Goal: Transaction & Acquisition: Obtain resource

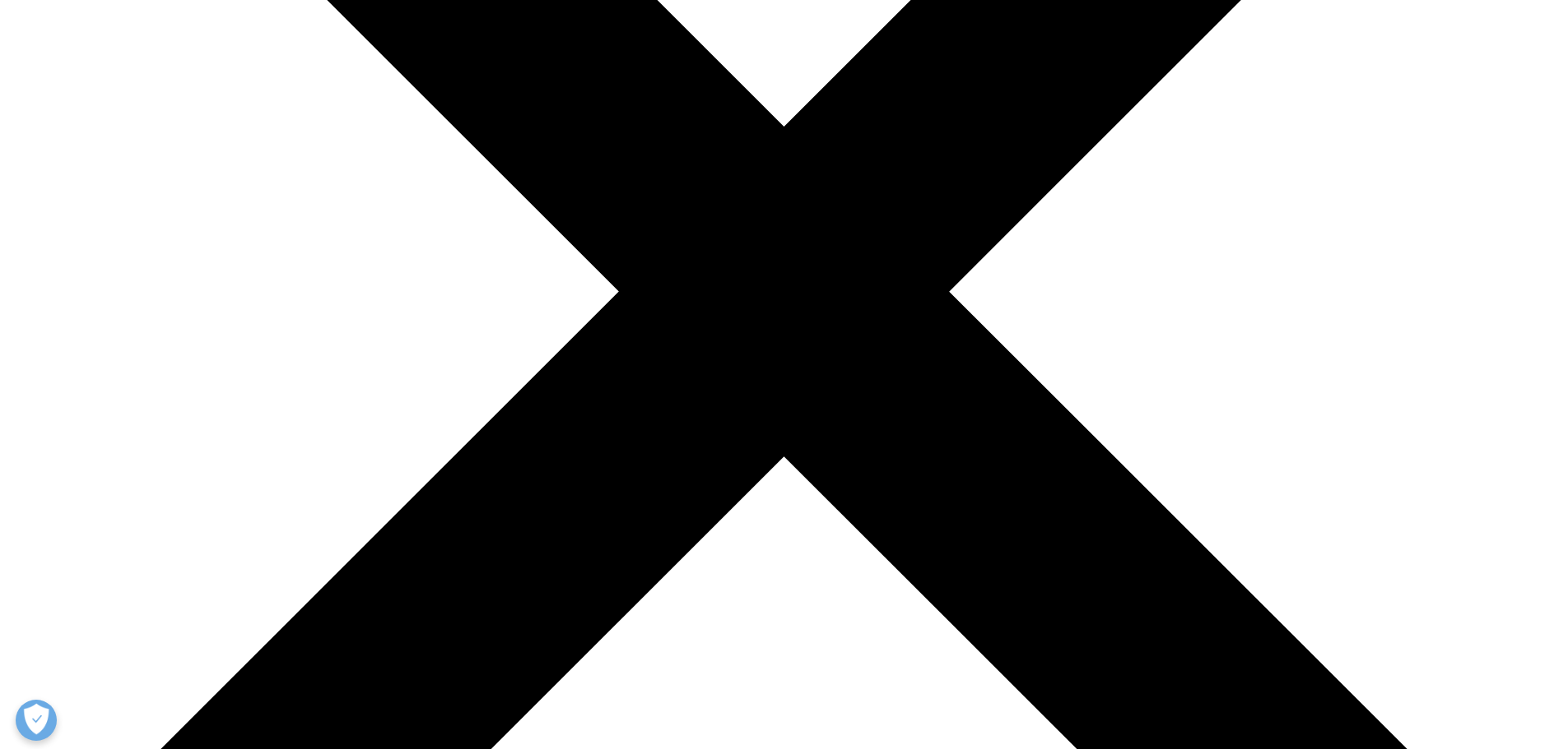
scroll to position [520, 971]
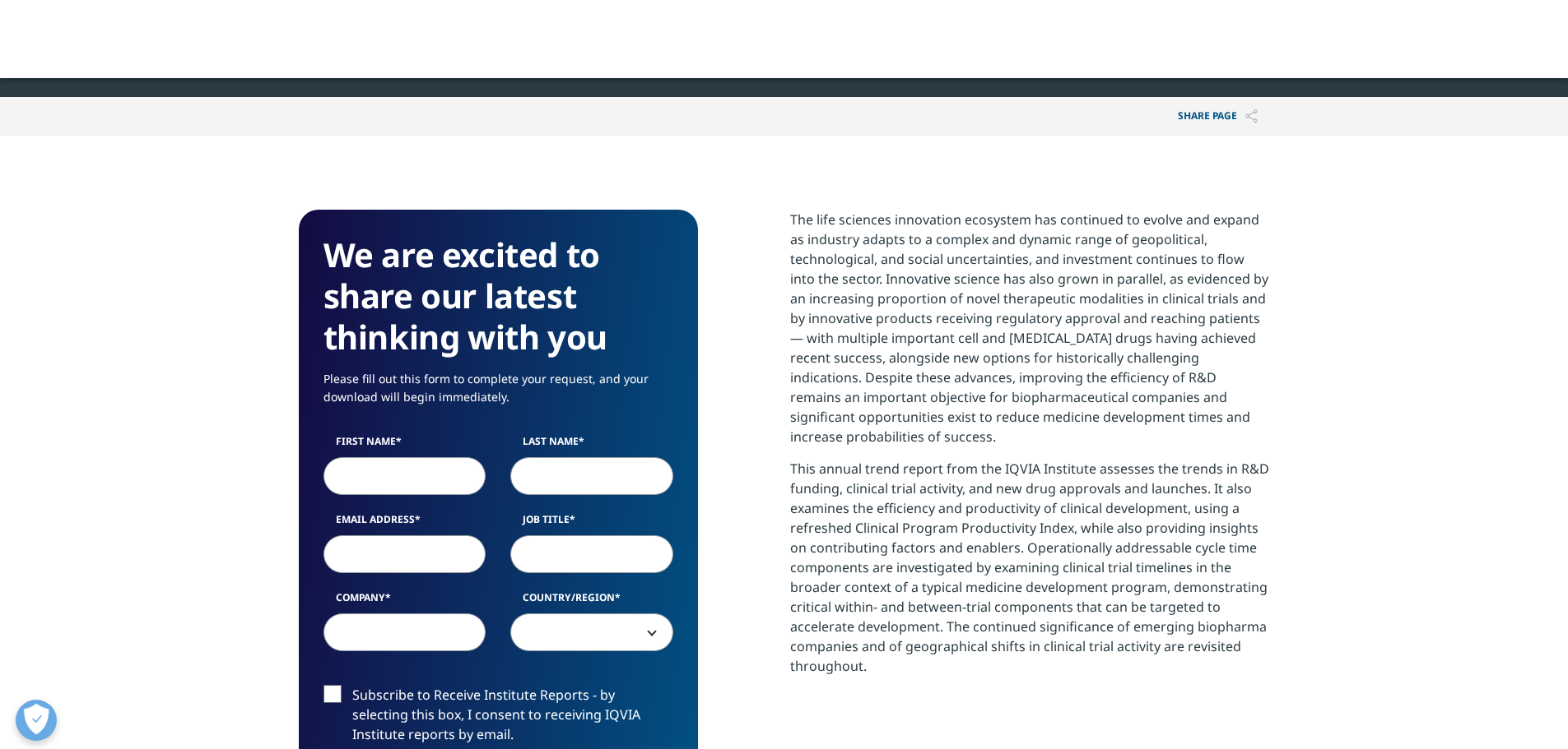
scroll to position [909, 971]
click at [425, 483] on input "First Name" at bounding box center [405, 476] width 163 height 37
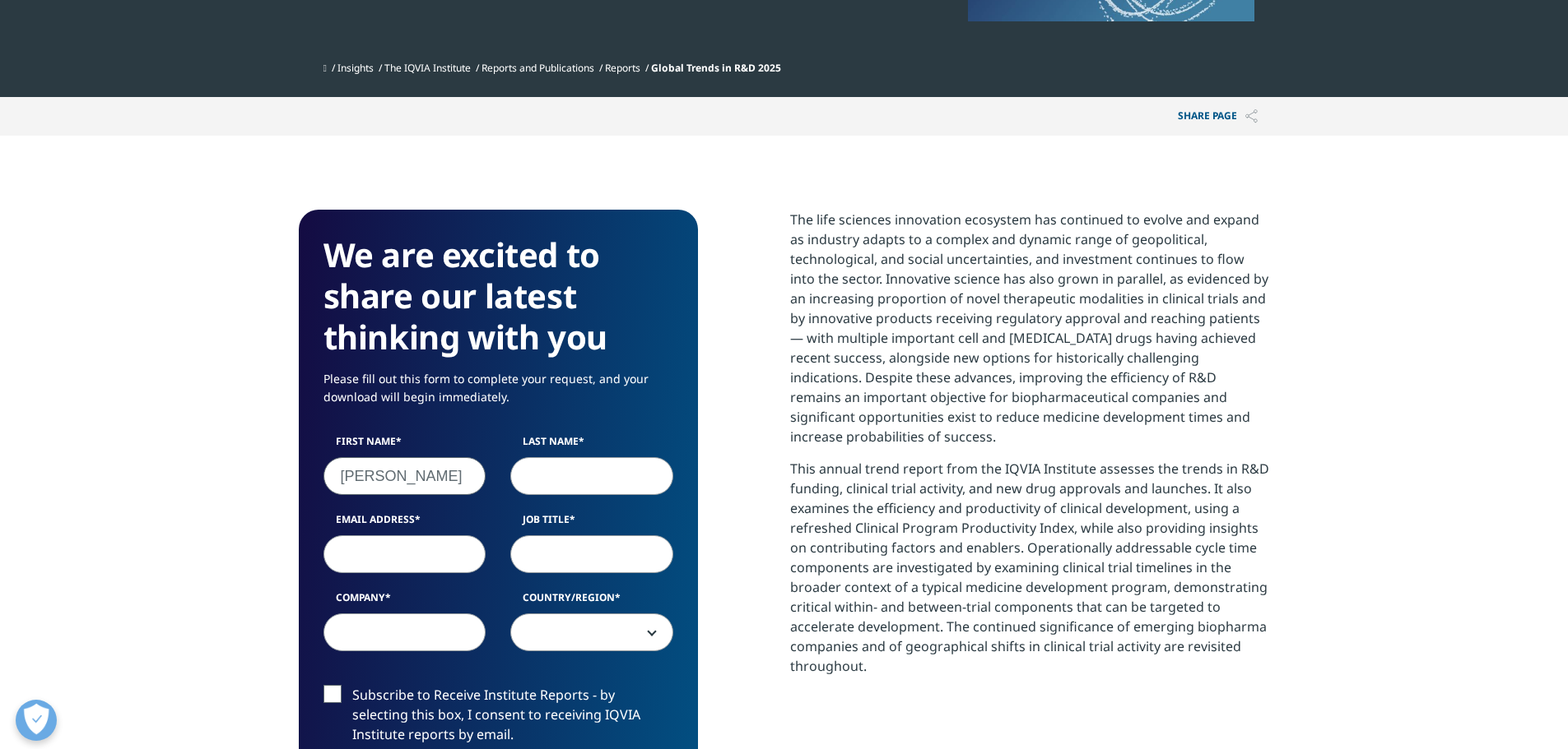
type input "[PERSON_NAME]"
type input "[EMAIL_ADDRESS][PERSON_NAME][DOMAIN_NAME]"
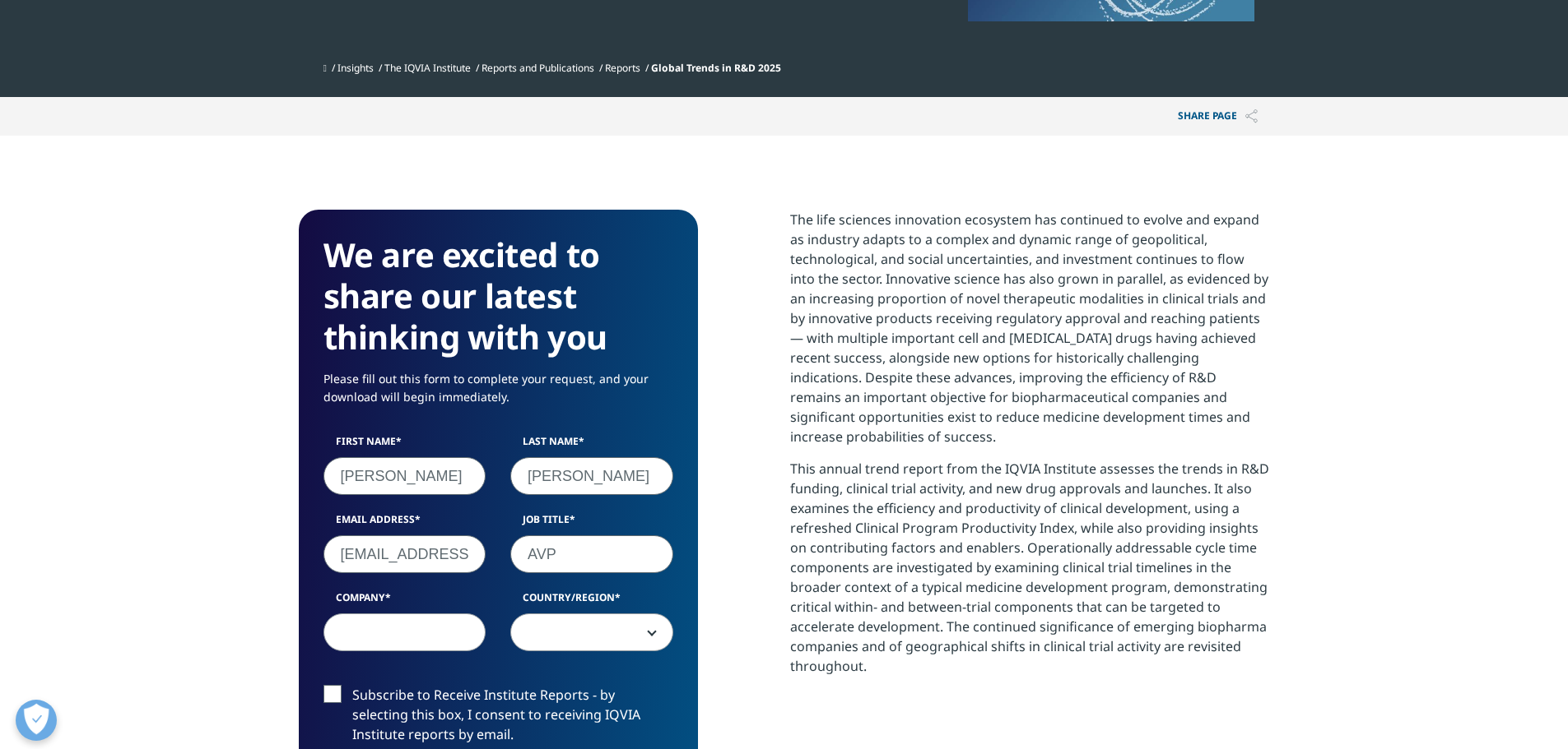
type input "AVP"
type input "Antares Capital"
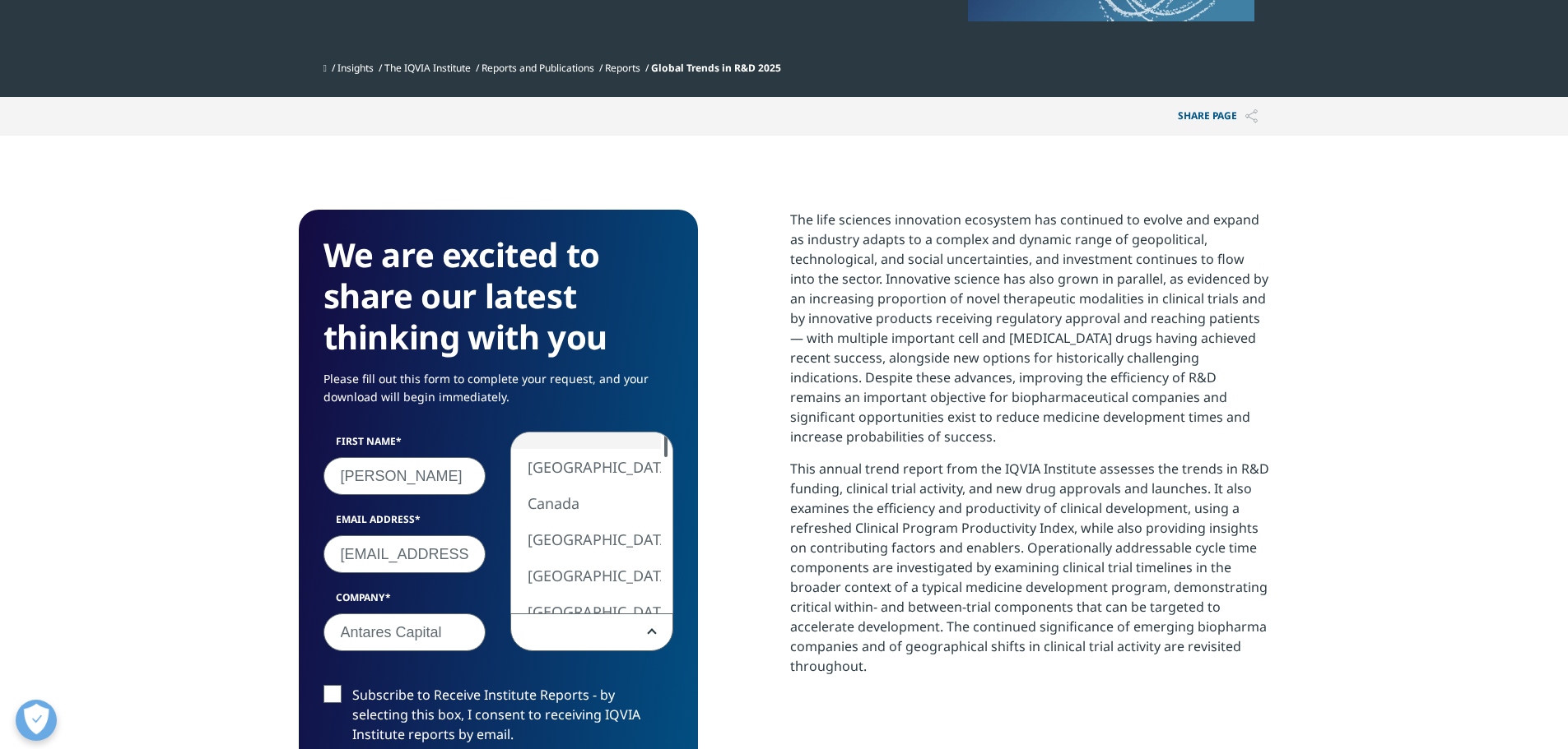
click at [667, 395] on div "We are excited to share our latest thinking with you Please fill out this form …" at bounding box center [498, 665] width 399 height 909
select select "[GEOGRAPHIC_DATA]"
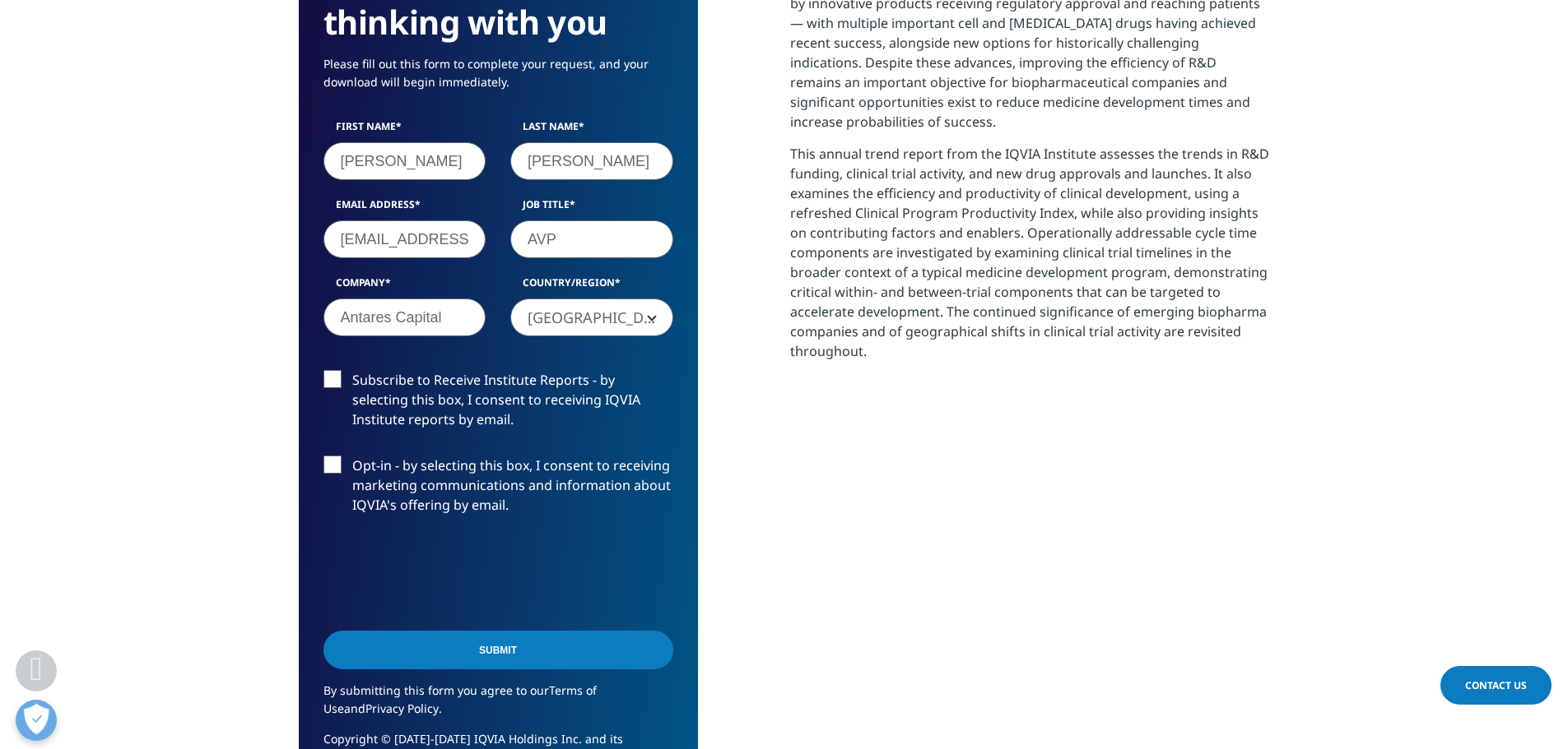
scroll to position [838, 0]
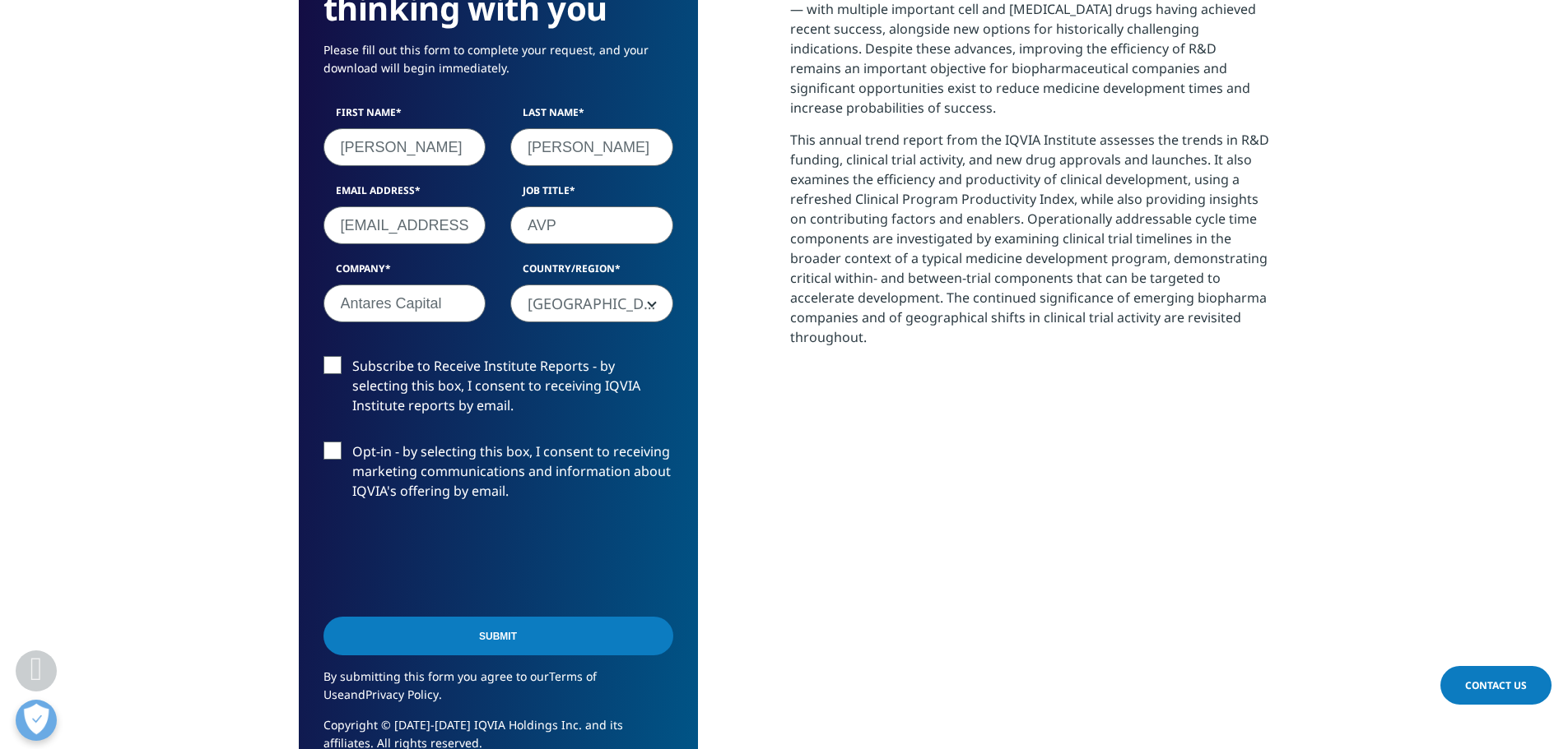
click at [508, 640] on input "Submit" at bounding box center [498, 636] width 349 height 38
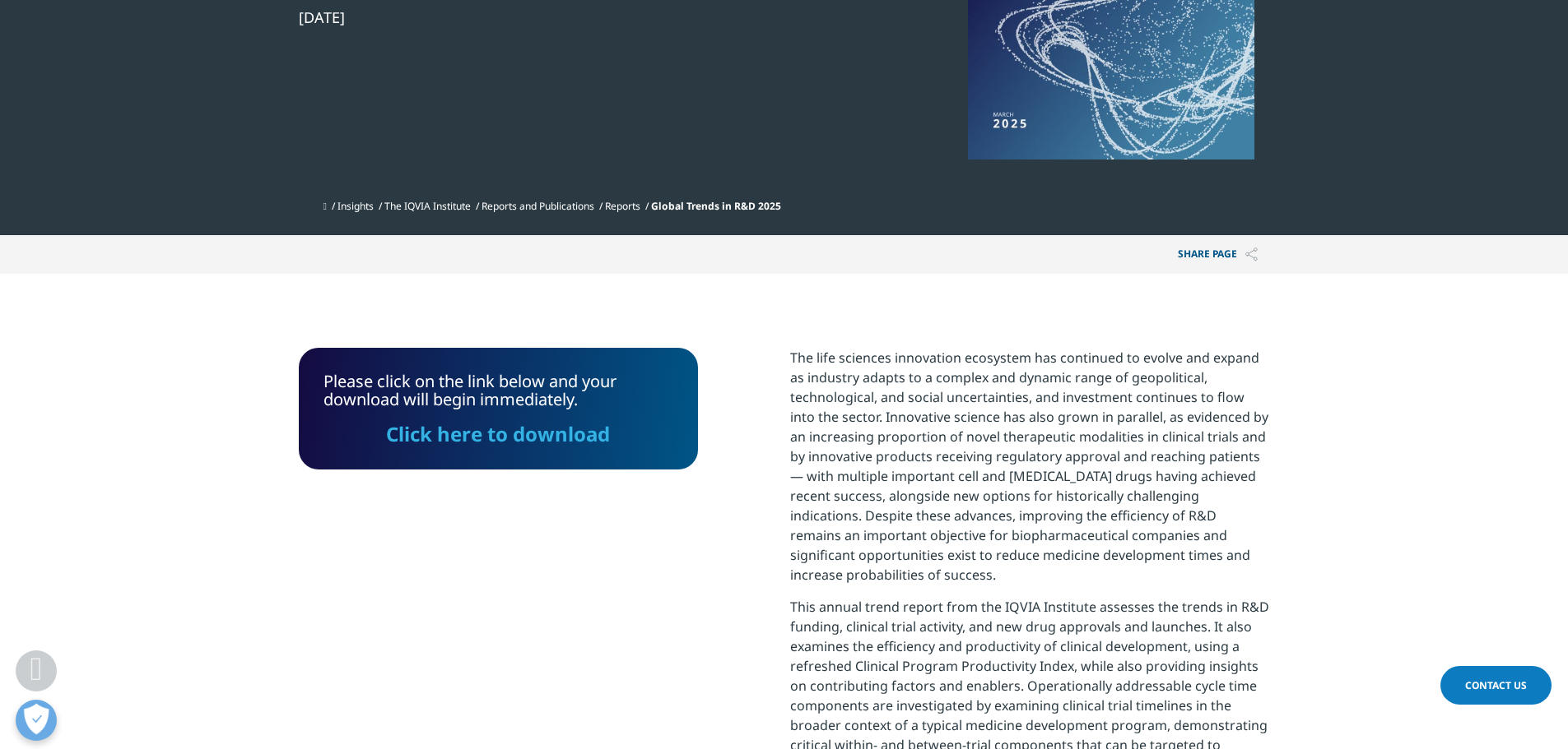
scroll to position [414, 0]
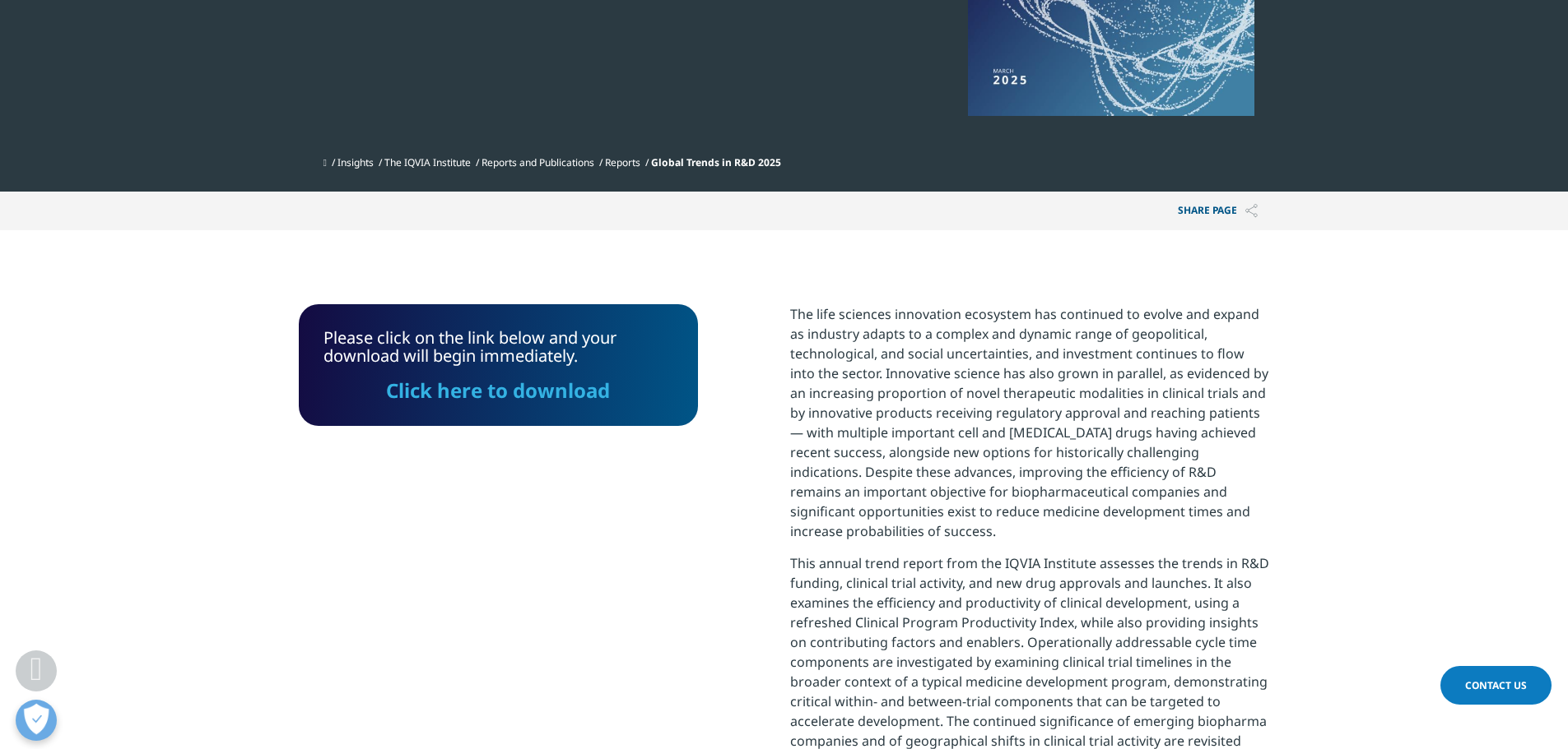
click at [477, 396] on link "Click here to download" at bounding box center [497, 390] width 224 height 27
